Goal: Check status: Check status

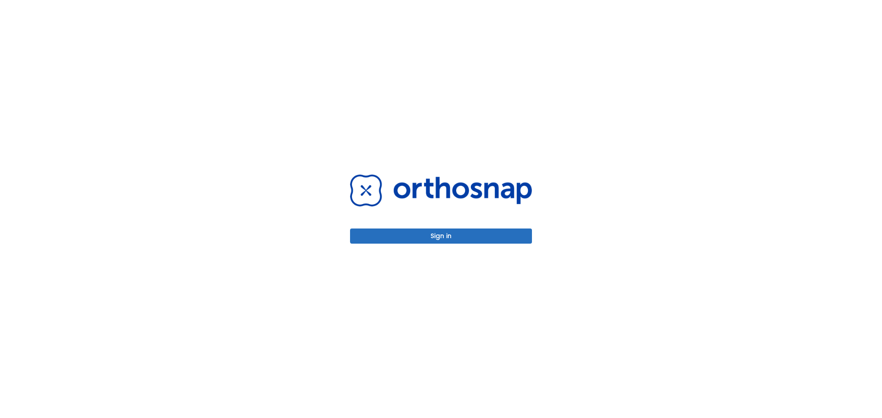
click at [463, 237] on button "Sign in" at bounding box center [441, 236] width 182 height 15
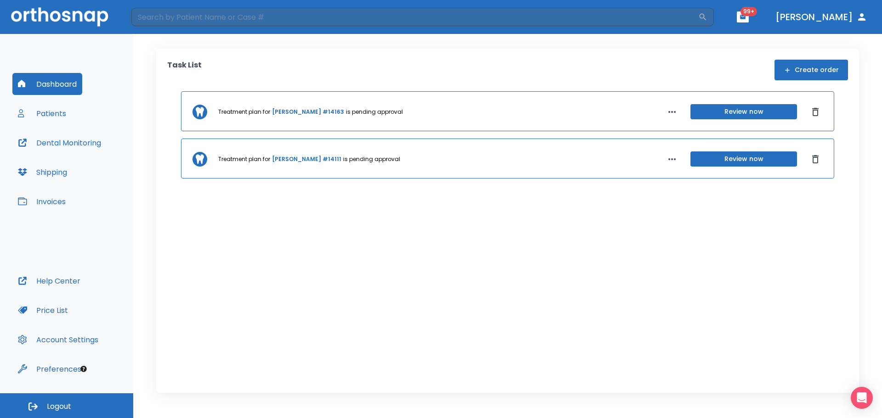
click at [61, 115] on button "Patients" at bounding box center [41, 113] width 59 height 22
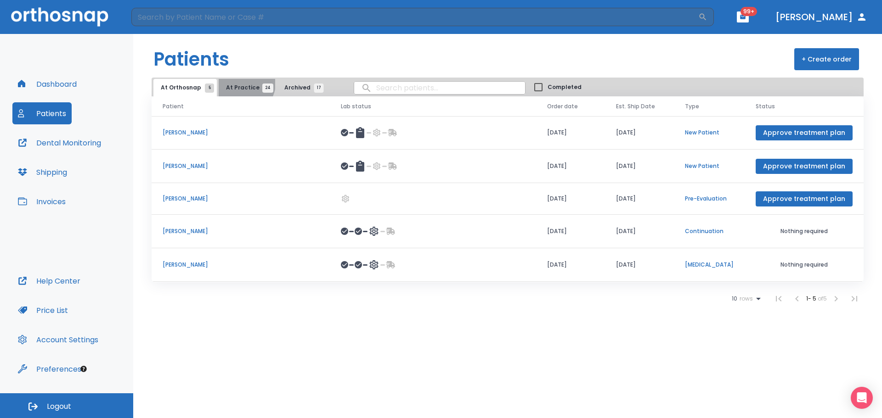
click at [239, 83] on button "At Practice 24" at bounding box center [247, 87] width 56 height 17
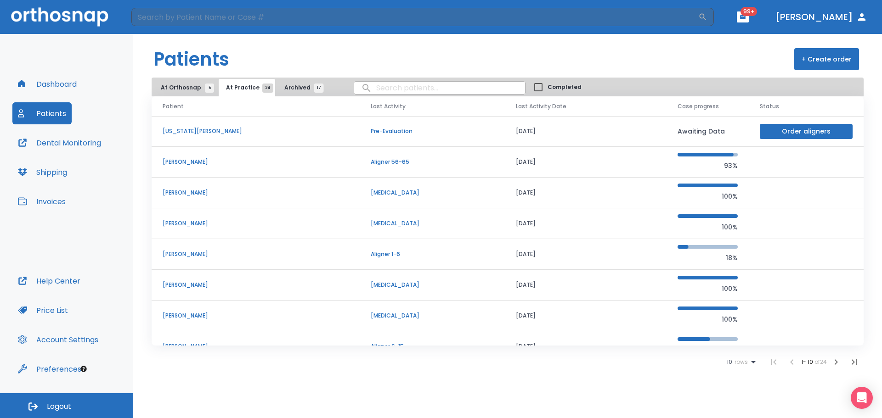
click at [194, 317] on p "Jonathan Daniel" at bounding box center [256, 316] width 186 height 8
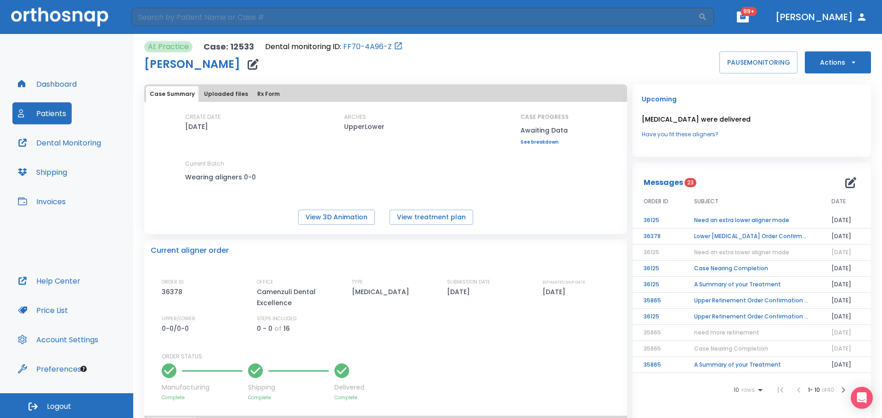
click at [737, 217] on td "Need an extra lower aligner made" at bounding box center [751, 221] width 137 height 16
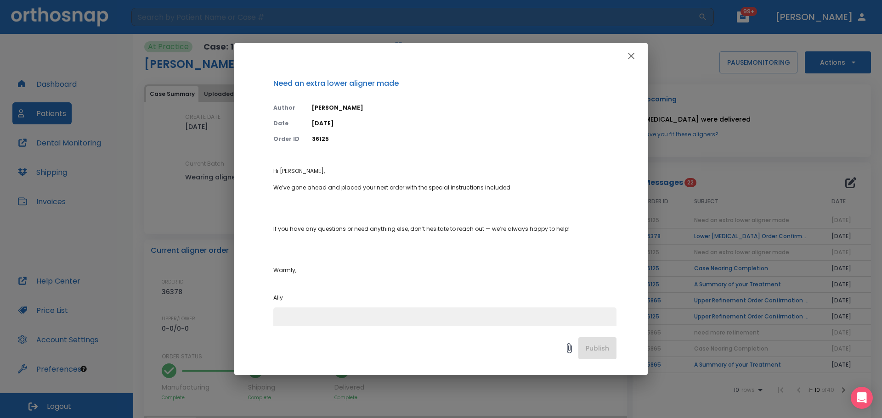
click at [629, 57] on icon "button" at bounding box center [631, 56] width 6 height 6
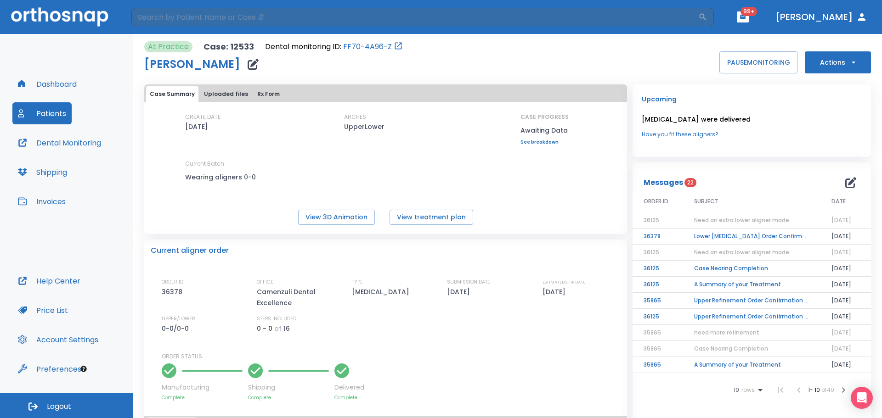
click at [773, 237] on td "Lower Retainer Order Confirmation N36378" at bounding box center [751, 237] width 137 height 16
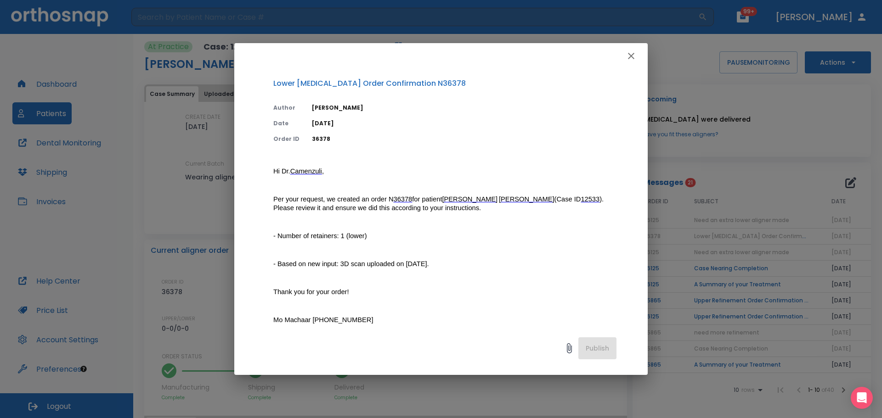
click at [632, 56] on icon "button" at bounding box center [631, 56] width 6 height 6
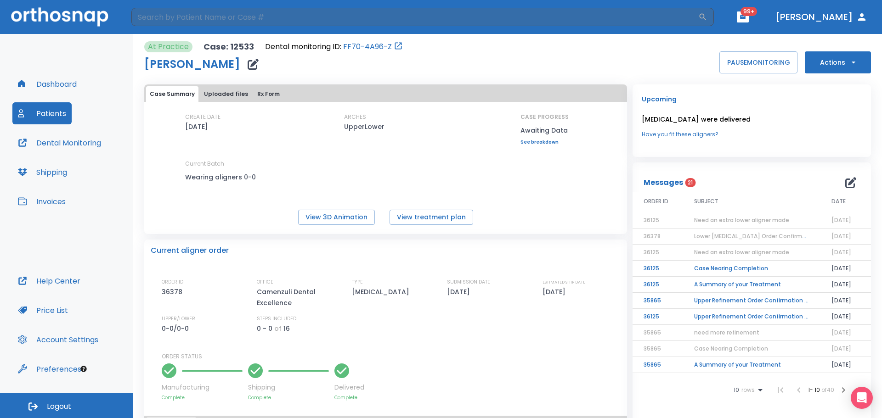
click at [744, 250] on span "Need an extra lower aligner made" at bounding box center [741, 252] width 95 height 8
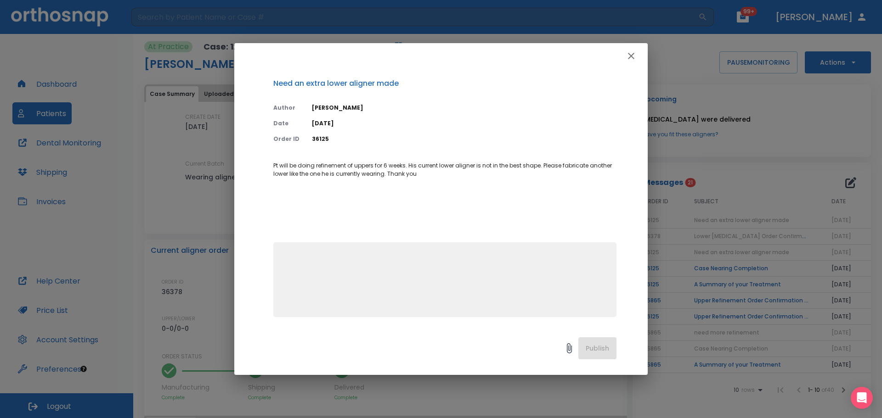
click at [634, 56] on icon "button" at bounding box center [630, 56] width 11 height 11
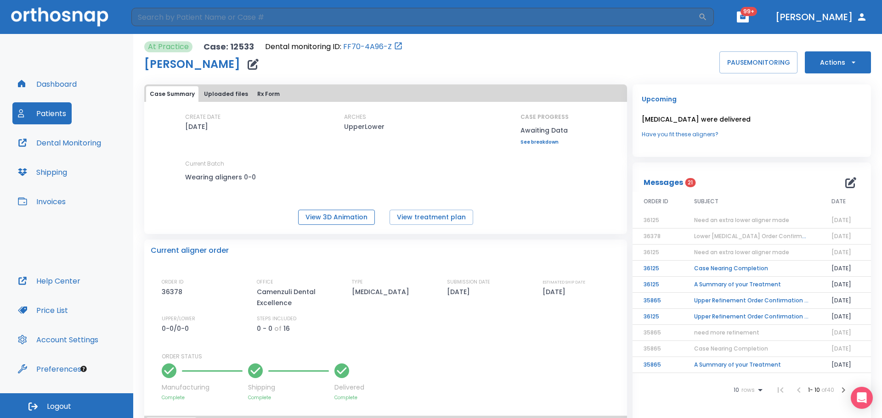
click at [341, 218] on button "View 3D Animation" at bounding box center [336, 217] width 77 height 15
